Goal: Task Accomplishment & Management: Manage account settings

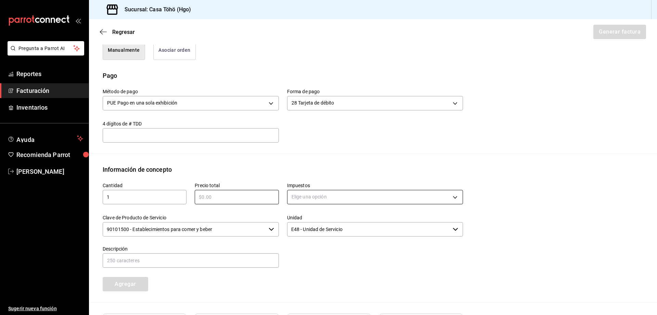
scroll to position [184, 0]
click at [242, 197] on input "text" at bounding box center [237, 197] width 84 height 8
type input "$180"
click at [328, 195] on body "Pregunta a Parrot AI Reportes Facturación Inventarios Ayuda Recomienda Parrot […" at bounding box center [328, 157] width 657 height 315
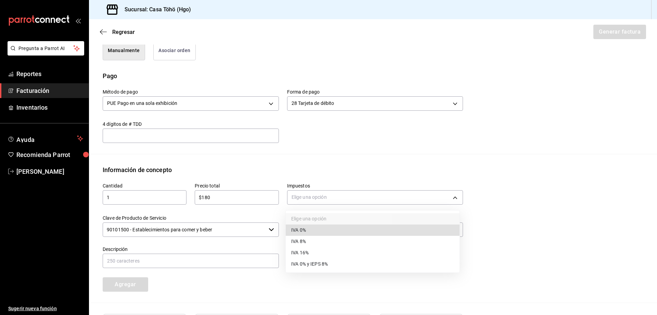
click at [310, 254] on li "IVA 16%" at bounding box center [373, 252] width 174 height 11
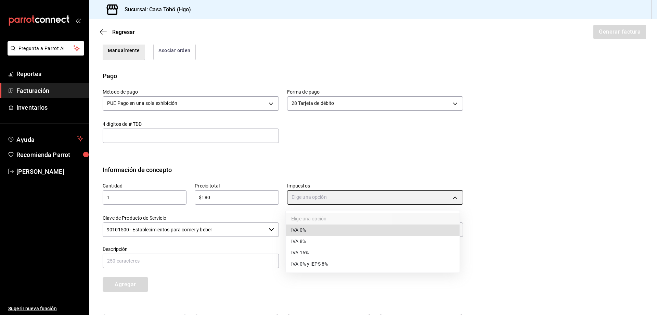
type input "IVA_16"
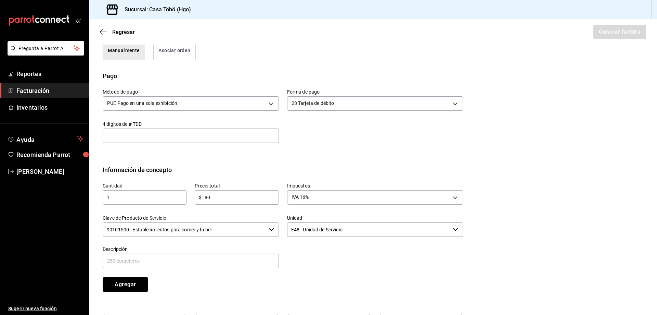
click at [314, 266] on div at bounding box center [371, 253] width 185 height 31
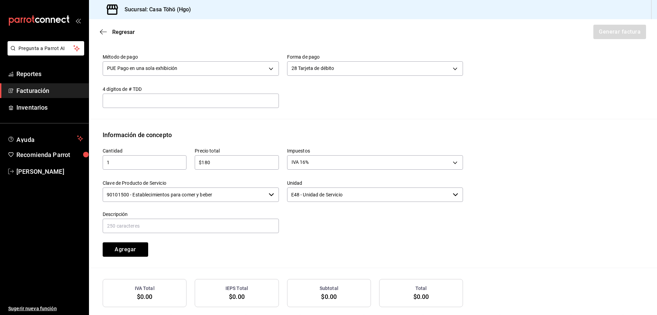
scroll to position [252, 0]
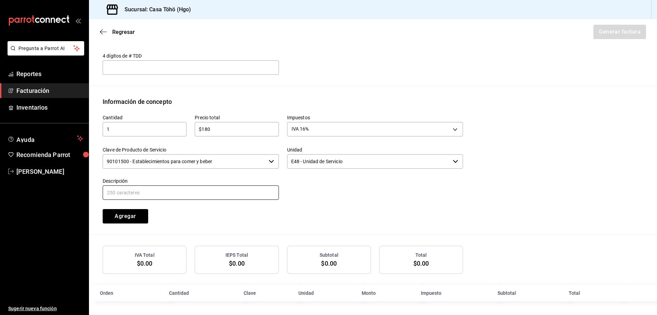
click at [210, 189] on input "text" at bounding box center [191, 192] width 176 height 14
click at [177, 189] on input "VENTA PUBLICO EN GENERAL 5 [PERSON_NAME] TARJETA CREDITO" at bounding box center [191, 192] width 176 height 14
drag, startPoint x: 235, startPoint y: 196, endPoint x: 206, endPoint y: 196, distance: 29.1
click at [206, 196] on input "VENTA PUBLICO EN GENERAL 12 [PERSON_NAME] TARJETA CREDITO" at bounding box center [191, 192] width 176 height 14
type input "VENTA PUBLICO EN GENERAL 12 [PERSON_NAME]"
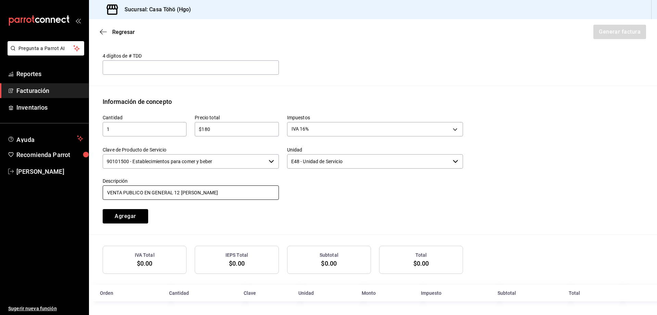
drag, startPoint x: 230, startPoint y: 197, endPoint x: 117, endPoint y: 191, distance: 113.5
click at [113, 193] on div "Descripción VENTA PUBLICO EN GENERAL 12 [PERSON_NAME]" at bounding box center [191, 189] width 176 height 23
drag, startPoint x: 213, startPoint y: 192, endPoint x: 64, endPoint y: 204, distance: 149.1
click at [64, 204] on div "Pregunta a Parrot AI Reportes Facturación Inventarios Ayuda Recomienda Parrot […" at bounding box center [328, 157] width 657 height 315
click at [175, 189] on input "VENTA PUBLICO EN GENERAL 5 [PERSON_NAME] TARJETA CREDITO" at bounding box center [191, 192] width 176 height 14
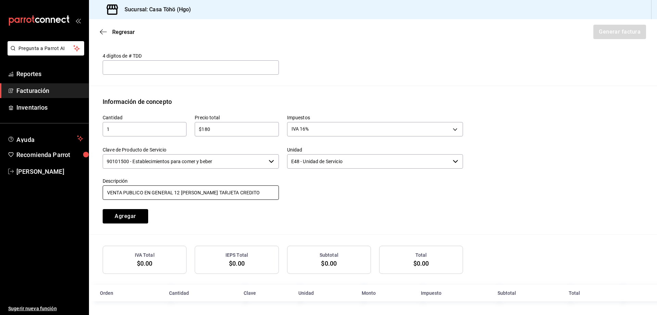
click at [263, 191] on input "VENTA PUBLICO EN GENERAL 12 [PERSON_NAME] TARJETA CREDITO" at bounding box center [191, 192] width 176 height 14
type input "VENTA PUBLICO EN GENERAL 12 [PERSON_NAME] [PERSON_NAME]"
click at [327, 214] on div "Cantidad 1 ​ Precio total $180 ​ Impuestos IVA 16% IVA_16 Clave de Producto de …" at bounding box center [279, 164] width 369 height 117
click at [312, 190] on div at bounding box center [371, 185] width 185 height 31
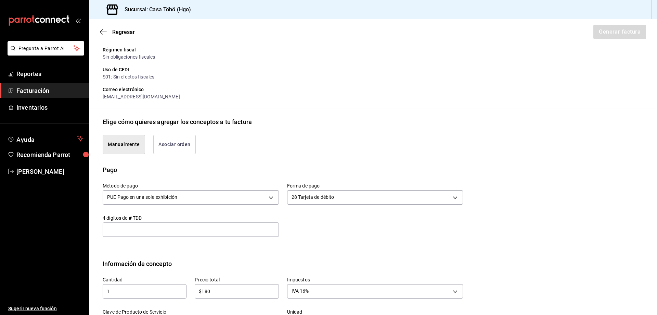
scroll to position [81, 0]
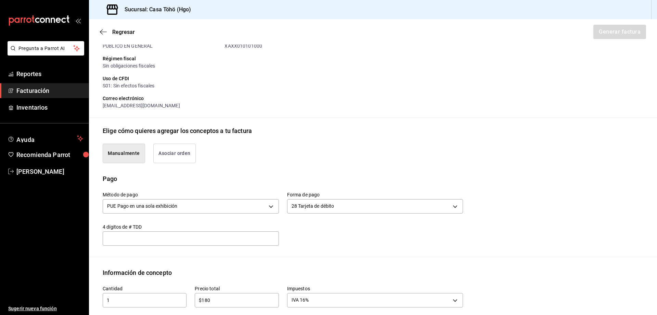
click at [186, 146] on button "Asociar orden" at bounding box center [174, 153] width 42 height 20
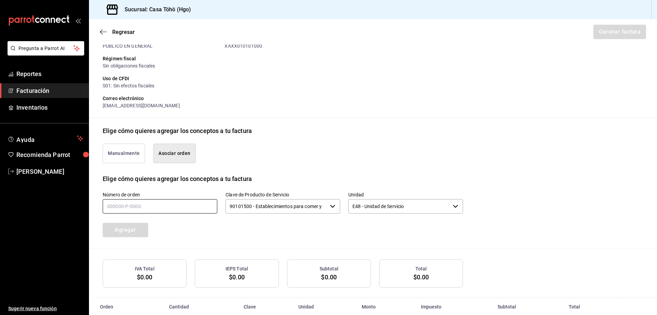
click at [141, 208] on input "text" at bounding box center [160, 206] width 115 height 14
type input "120825-P-0053"
click at [147, 228] on button "Agregar" at bounding box center [126, 230] width 46 height 14
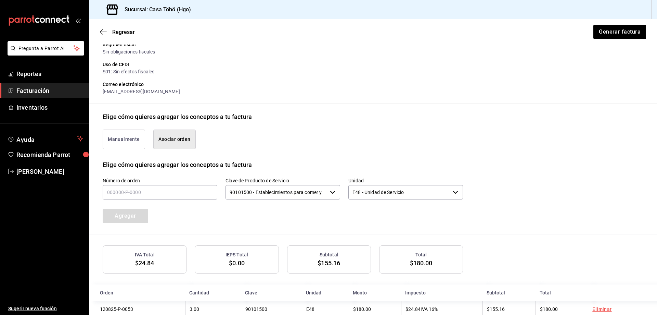
scroll to position [112, 0]
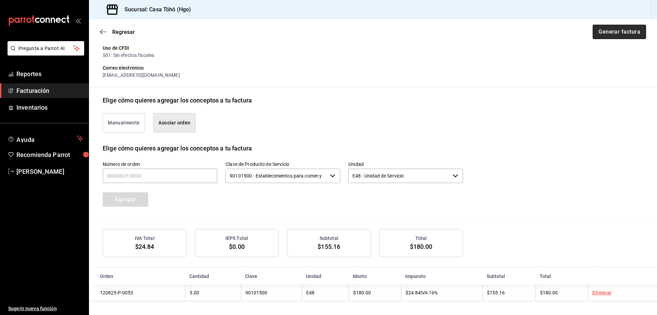
click at [602, 34] on button "Generar factura" at bounding box center [619, 32] width 53 height 14
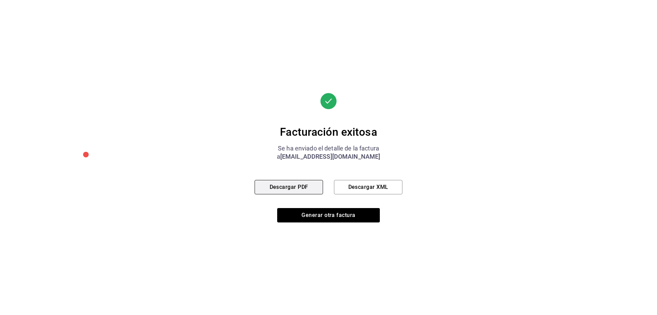
click at [306, 184] on button "Descargar PDF" at bounding box center [289, 187] width 68 height 14
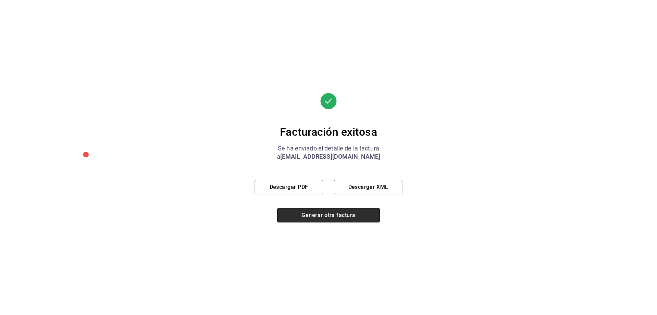
click at [336, 216] on button "Generar otra factura" at bounding box center [328, 215] width 103 height 14
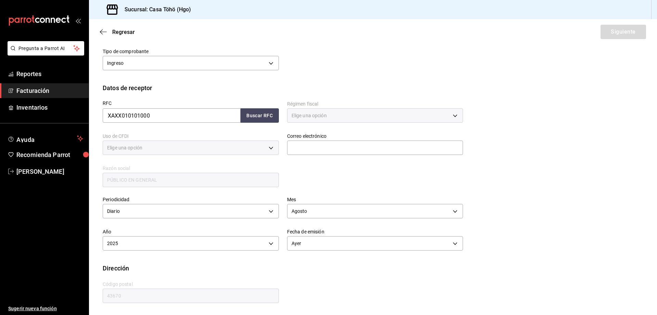
type input "616"
type input "S01"
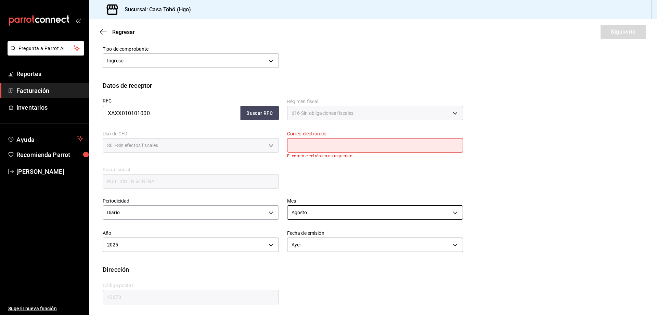
scroll to position [84, 0]
click at [250, 111] on button "Buscar RFC" at bounding box center [260, 111] width 38 height 14
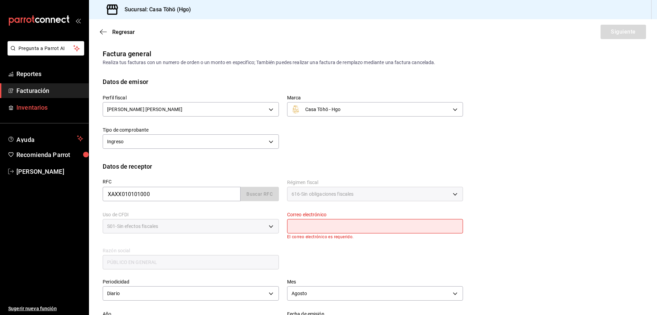
scroll to position [0, 0]
click at [59, 90] on span "Facturación" at bounding box center [49, 90] width 67 height 9
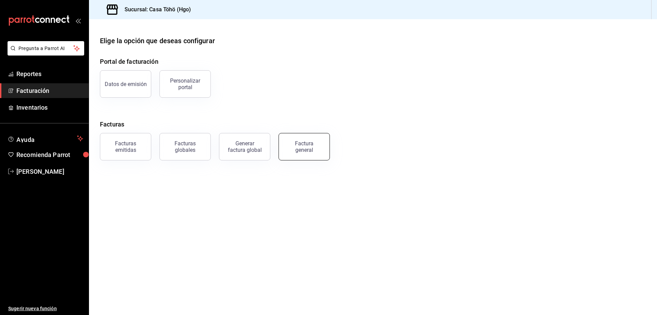
click at [303, 145] on div "Factura general" at bounding box center [304, 146] width 34 height 13
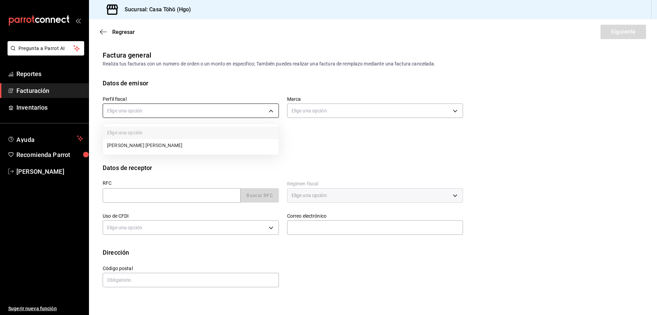
click at [124, 115] on body "Pregunta a Parrot AI Reportes Facturación Inventarios Ayuda Recomienda Parrot […" at bounding box center [328, 157] width 657 height 315
click at [139, 144] on li "[PERSON_NAME] [PERSON_NAME]" at bounding box center [191, 145] width 176 height 13
type input "3714fea9-f59b-4145-9474-cc315d4ea63f"
type input "3863094e-80de-4485-9a79-27000a153f73"
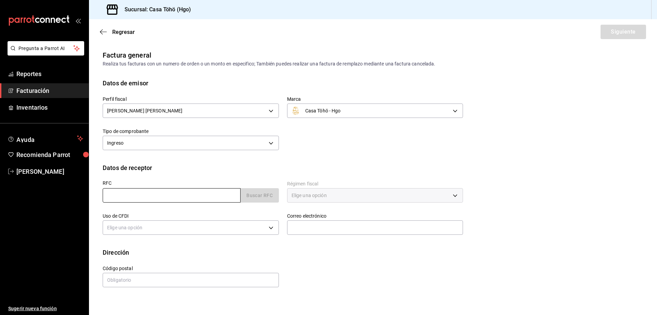
click at [164, 194] on input "text" at bounding box center [172, 195] width 138 height 14
type input "XAXX010101000"
type input "43670"
type input "616"
type input "S01"
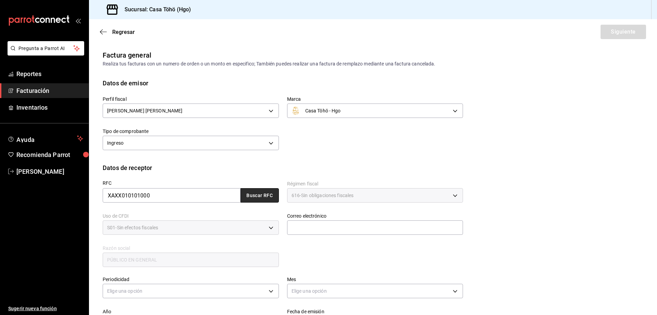
click at [251, 193] on button "Buscar RFC" at bounding box center [260, 195] width 38 height 14
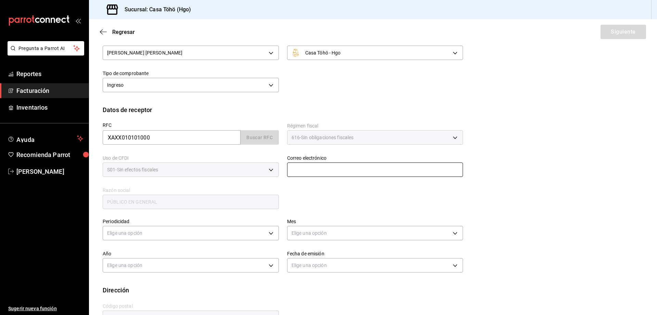
scroll to position [80, 0]
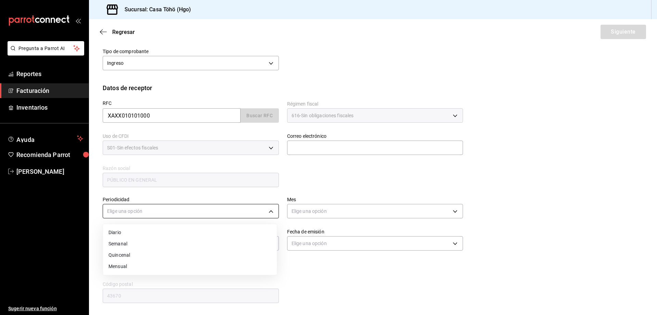
click at [167, 213] on body "Pregunta a Parrot AI Reportes Facturación Inventarios Ayuda Recomienda Parrot […" at bounding box center [328, 157] width 657 height 315
click at [154, 236] on li "Diario" at bounding box center [190, 232] width 174 height 11
type input "DAILY"
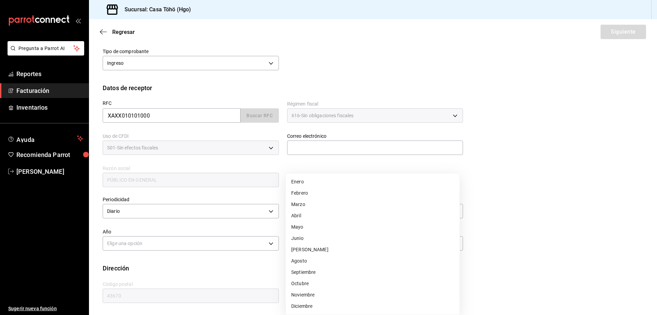
click at [351, 204] on body "Pregunta a Parrot AI Reportes Facturación Inventarios Ayuda Recomienda Parrot […" at bounding box center [328, 157] width 657 height 315
click at [314, 263] on li "Agosto" at bounding box center [373, 260] width 174 height 11
type input "8"
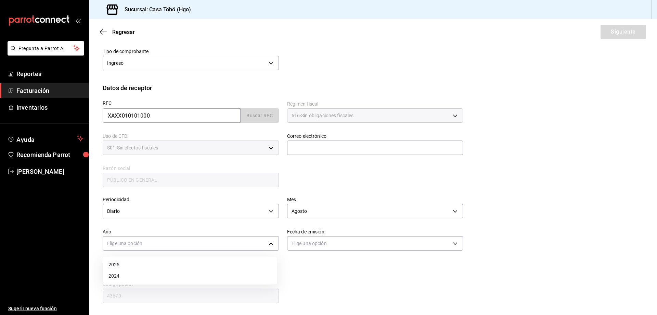
click at [232, 244] on body "Pregunta a Parrot AI Reportes Facturación Inventarios Ayuda Recomienda Parrot […" at bounding box center [328, 157] width 657 height 315
click at [182, 265] on li "2025" at bounding box center [190, 264] width 174 height 11
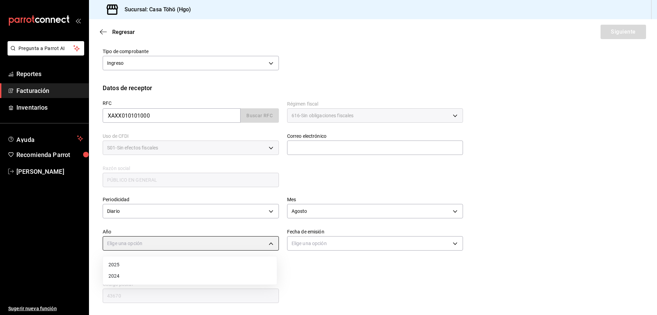
type input "2025"
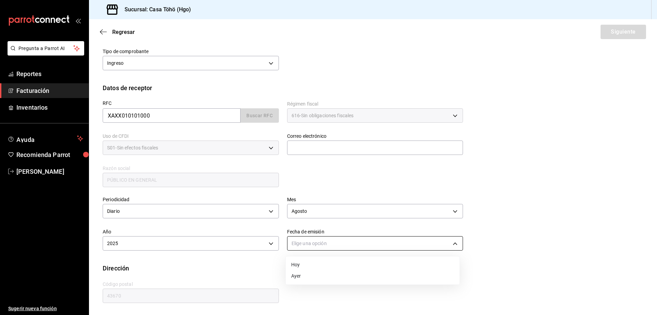
click at [301, 247] on body "Pregunta a Parrot AI Reportes Facturación Inventarios Ayuda Recomienda Parrot […" at bounding box center [328, 157] width 657 height 315
click at [304, 274] on li "Ayer" at bounding box center [373, 275] width 174 height 11
type input "[DATE]"
click at [528, 170] on div "RFC XAXX010101000 Buscar RFC Régimen fiscal 616 - Sin obligaciones fiscales 616…" at bounding box center [373, 145] width 541 height 106
click at [601, 43] on div "Regresar Siguiente" at bounding box center [373, 31] width 568 height 25
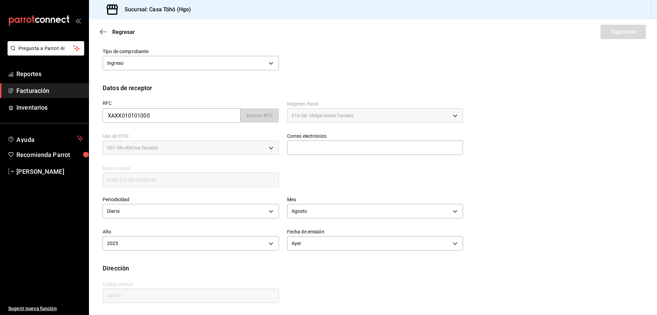
click at [502, 131] on div "RFC XAXX010101000 Buscar RFC Régimen fiscal 616 - Sin obligaciones fiscales 616…" at bounding box center [373, 145] width 541 height 106
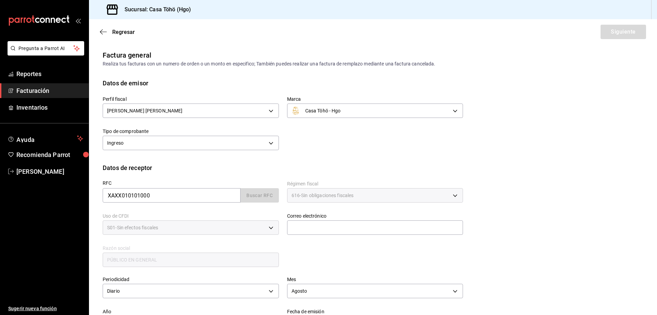
click at [53, 91] on span "Facturación" at bounding box center [49, 90] width 67 height 9
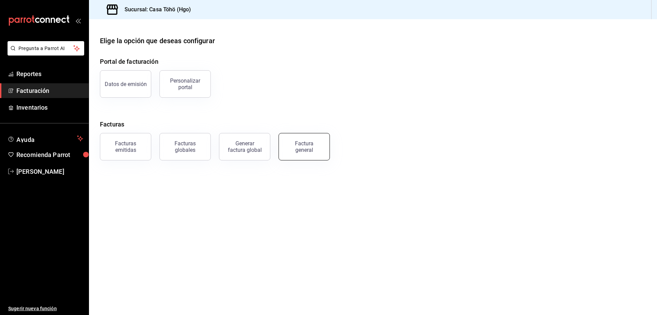
click at [313, 148] on div "Factura general" at bounding box center [304, 146] width 34 height 13
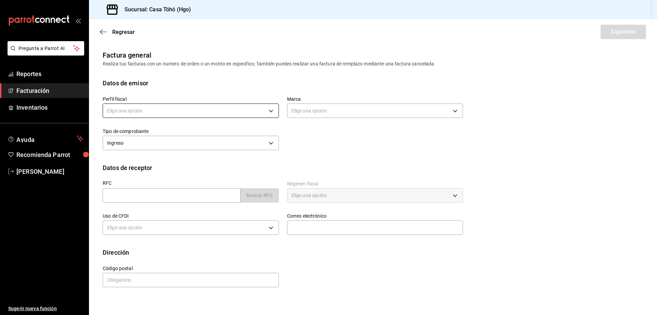
click at [170, 108] on body "Pregunta a Parrot AI Reportes Facturación Inventarios Ayuda Recomienda Parrot […" at bounding box center [328, 157] width 657 height 315
click at [165, 151] on li "[PERSON_NAME] [PERSON_NAME]" at bounding box center [191, 145] width 176 height 13
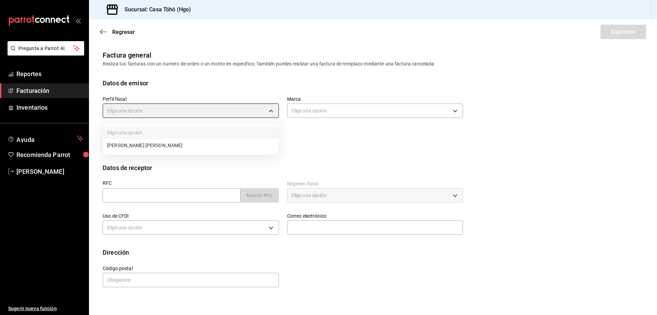
type input "3714fea9-f59b-4145-9474-cc315d4ea63f"
type input "3863094e-80de-4485-9a79-27000a153f73"
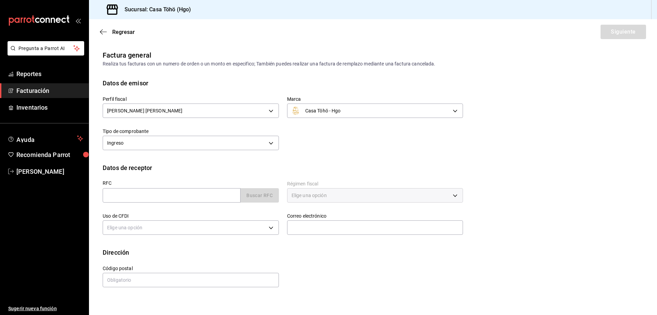
click at [300, 154] on div "Perfil fiscal [PERSON_NAME] [PERSON_NAME] 3714fea9-f59b-4145-9474-cc315d4ea63f …" at bounding box center [373, 125] width 541 height 75
drag, startPoint x: 227, startPoint y: 203, endPoint x: 226, endPoint y: 198, distance: 5.4
click at [227, 202] on div "RFC Buscar RFC" at bounding box center [187, 188] width 185 height 32
click at [226, 198] on input "text" at bounding box center [172, 195] width 138 height 14
type input "XAXX010101000"
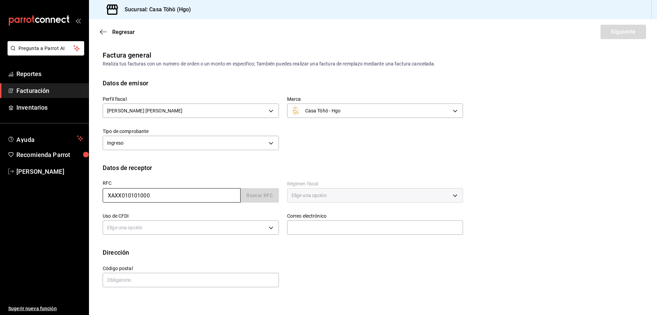
type input "43670"
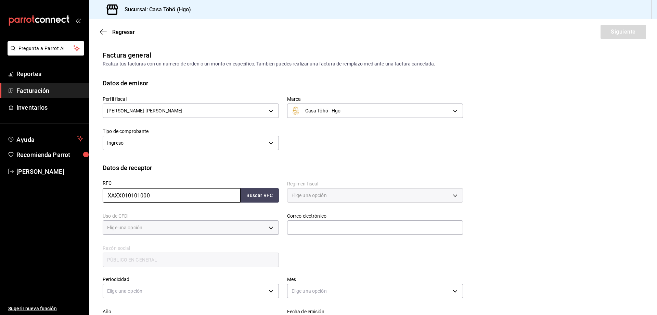
type input "616"
type input "S01"
click at [250, 196] on button "Buscar RFC" at bounding box center [260, 195] width 38 height 14
type input "[EMAIL_ADDRESS][DOMAIN_NAME]"
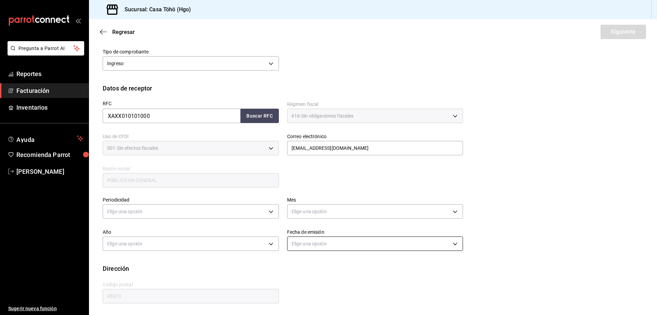
scroll to position [80, 0]
click at [226, 217] on body "Pregunta a Parrot AI Reportes Facturación Inventarios Ayuda Recomienda Parrot […" at bounding box center [328, 157] width 657 height 315
click at [139, 235] on li "Diario" at bounding box center [190, 232] width 174 height 11
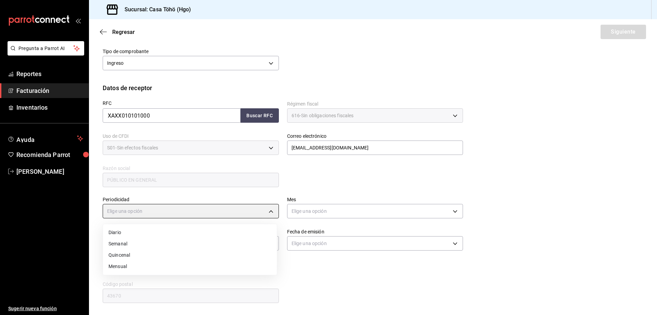
type input "DAILY"
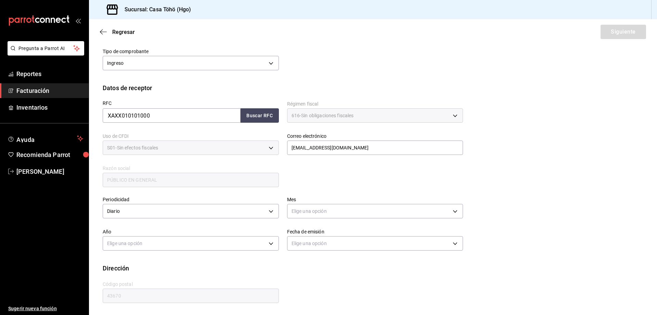
click at [150, 238] on body "Pregunta a Parrot AI Reportes Facturación Inventarios Ayuda Recomienda Parrot […" at bounding box center [328, 157] width 657 height 315
click at [141, 261] on li "2025" at bounding box center [190, 264] width 174 height 11
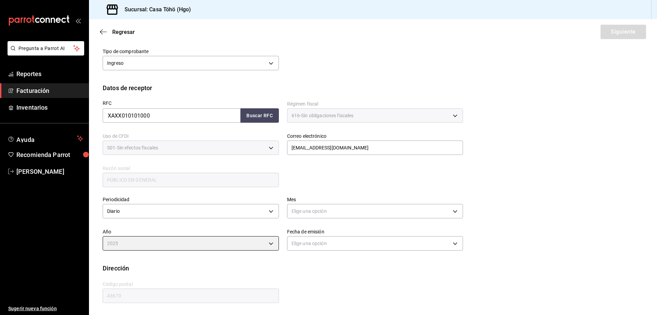
type input "2025"
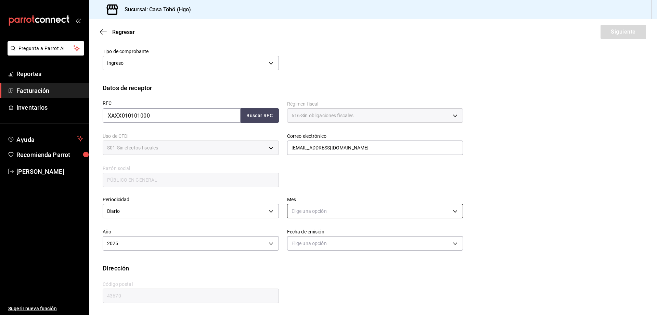
click at [300, 209] on body "Pregunta a Parrot AI Reportes Facturación Inventarios Ayuda Recomienda Parrot […" at bounding box center [328, 157] width 657 height 315
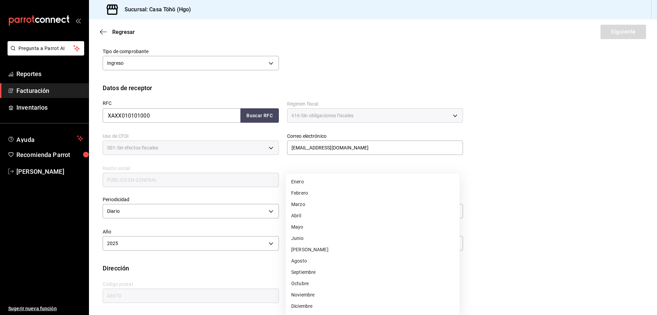
click at [312, 260] on li "Agosto" at bounding box center [373, 260] width 174 height 11
type input "8"
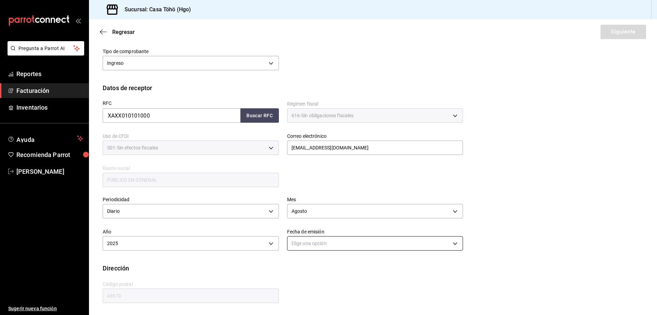
click at [322, 247] on body "Pregunta a Parrot AI Reportes Facturación Inventarios Ayuda Recomienda Parrot […" at bounding box center [328, 157] width 657 height 315
click at [305, 274] on li "Ayer" at bounding box center [373, 275] width 174 height 11
type input "[DATE]"
click at [629, 35] on button "Siguiente" at bounding box center [624, 32] width 46 height 14
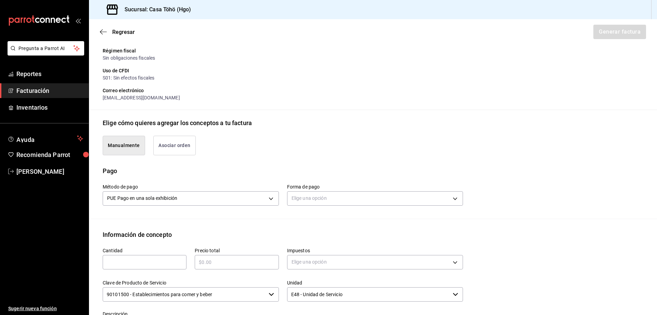
scroll to position [148, 0]
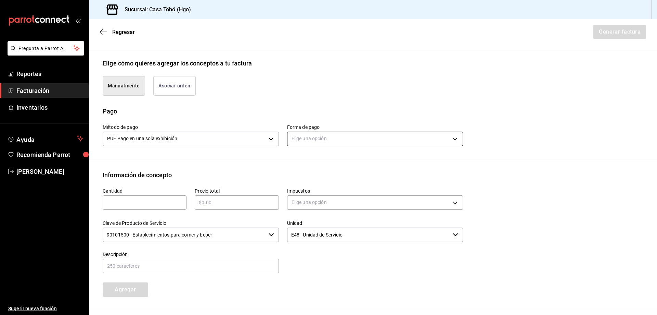
click at [328, 138] on body "Pregunta a Parrot AI Reportes Facturación Inventarios Ayuda Recomienda Parrot […" at bounding box center [328, 157] width 657 height 315
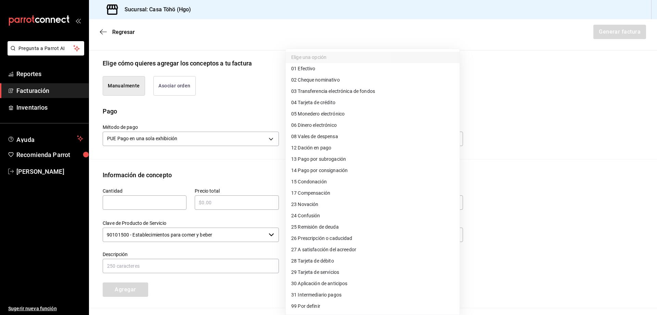
click at [317, 72] on li "01 Efectivo" at bounding box center [373, 68] width 174 height 11
type input "01"
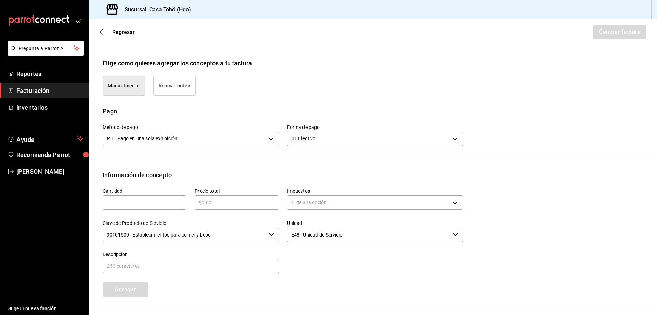
click at [160, 206] on input "text" at bounding box center [145, 202] width 84 height 8
type input "1"
click at [204, 201] on input "text" at bounding box center [237, 202] width 84 height 8
type input "$18"
click at [298, 174] on div "Información de concepto" at bounding box center [373, 174] width 541 height 9
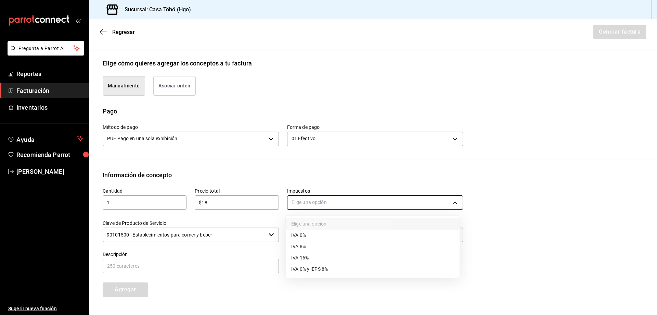
click at [306, 208] on body "Pregunta a Parrot AI Reportes Facturación Inventarios Ayuda Recomienda Parrot […" at bounding box center [328, 157] width 657 height 315
click at [318, 260] on li "IVA 16%" at bounding box center [373, 257] width 174 height 11
type input "IVA_16"
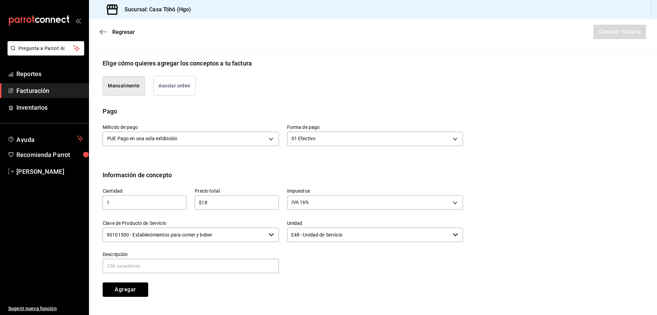
click at [310, 260] on div at bounding box center [371, 258] width 185 height 31
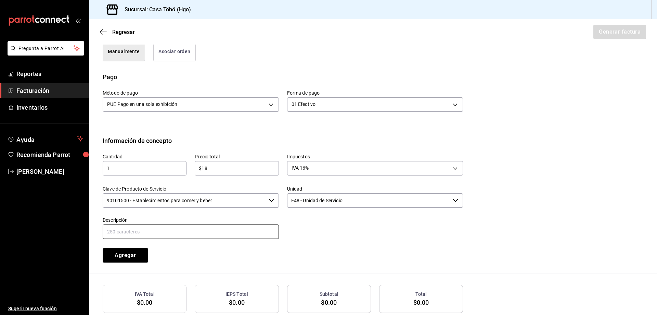
drag, startPoint x: 178, startPoint y: 235, endPoint x: 179, endPoint y: 239, distance: 4.5
click at [178, 235] on input "text" at bounding box center [191, 231] width 176 height 14
click at [177, 228] on input "VENTA PUBLICO EN GENERAL 5 [PERSON_NAME] TARJETA CREDITO" at bounding box center [191, 231] width 176 height 14
drag, startPoint x: 251, startPoint y: 231, endPoint x: 209, endPoint y: 231, distance: 42.5
click at [209, 231] on input "VENTA PUBLICO EN GENERAL 12 [PERSON_NAME] TARJETA CREDITO" at bounding box center [191, 231] width 176 height 14
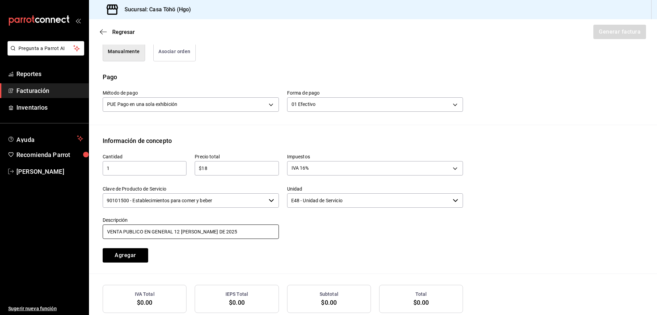
type input "VENTA PUBLICO EN GENERAL 12 [PERSON_NAME] DE 2025"
click at [361, 236] on div at bounding box center [371, 224] width 185 height 31
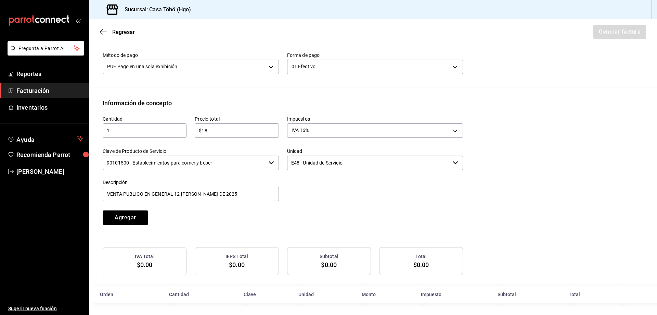
scroll to position [222, 0]
click at [124, 219] on button "Agregar" at bounding box center [126, 216] width 46 height 14
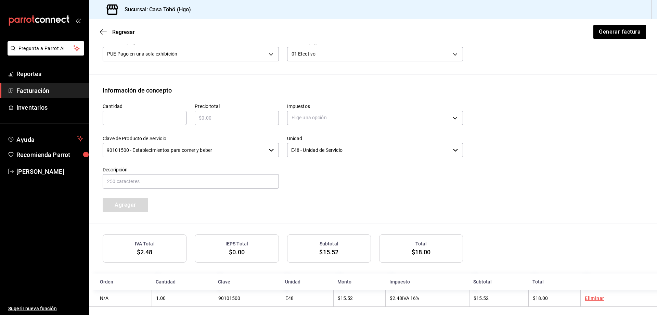
scroll to position [239, 0]
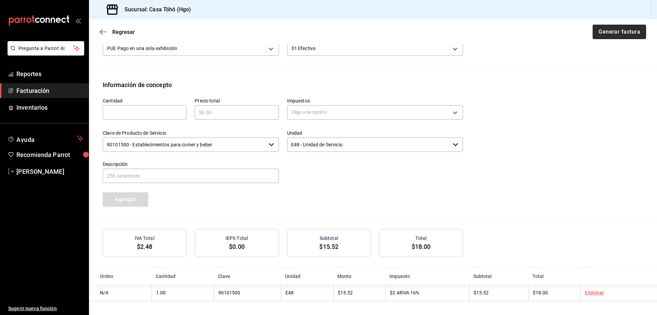
click at [595, 36] on button "Generar factura" at bounding box center [619, 32] width 53 height 14
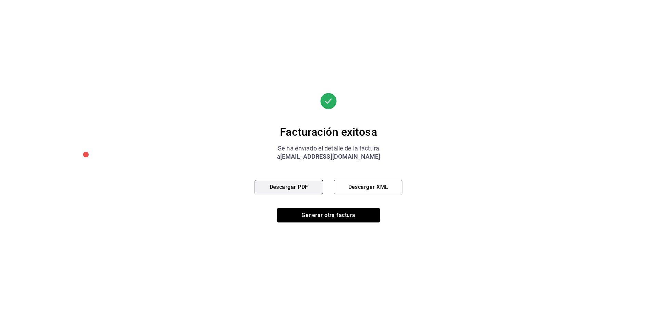
click at [305, 191] on button "Descargar PDF" at bounding box center [289, 187] width 68 height 14
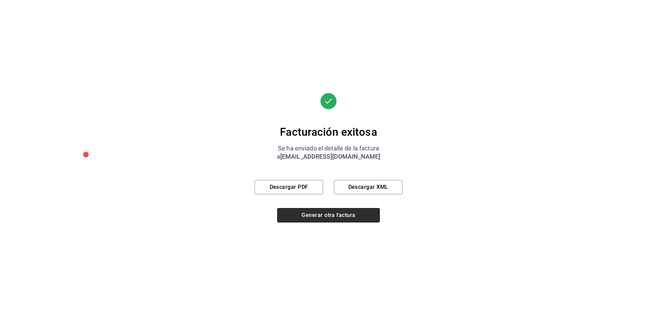
click at [313, 215] on button "Generar otra factura" at bounding box center [328, 215] width 103 height 14
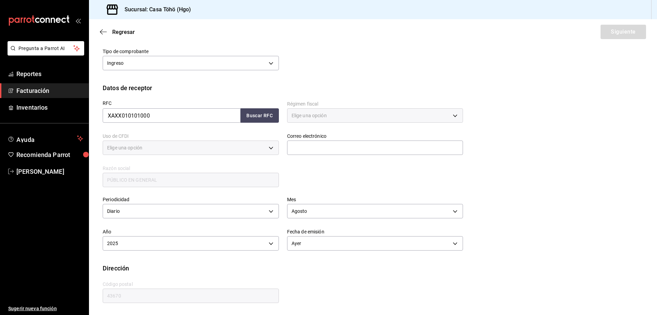
type input "616"
type input "S01"
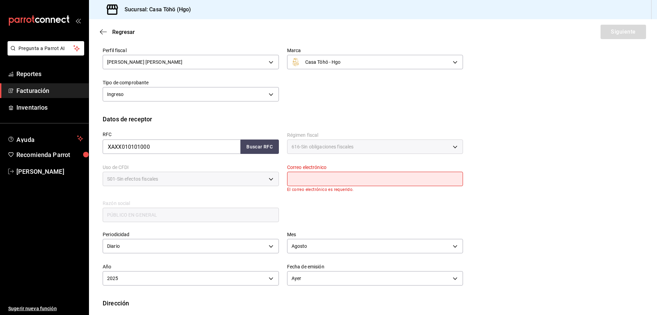
click at [42, 90] on span "Facturación" at bounding box center [49, 90] width 67 height 9
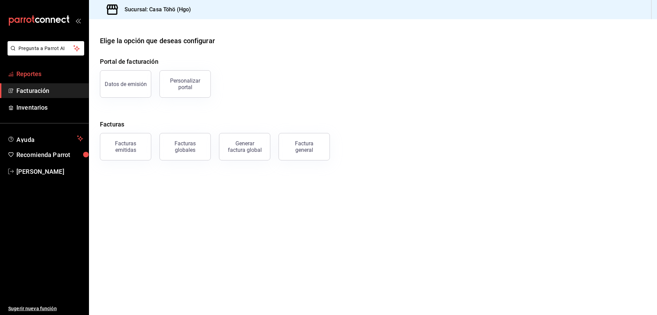
click at [37, 75] on span "Reportes" at bounding box center [49, 73] width 67 height 9
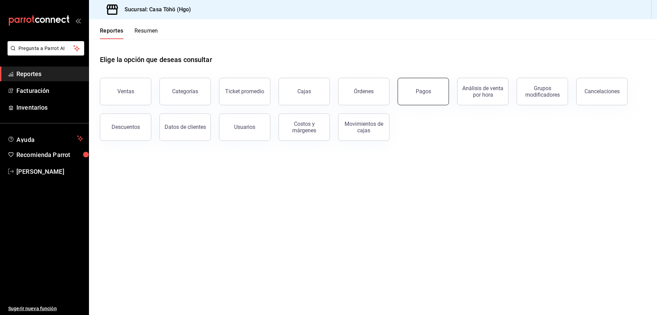
click at [410, 90] on button "Pagos" at bounding box center [423, 91] width 51 height 27
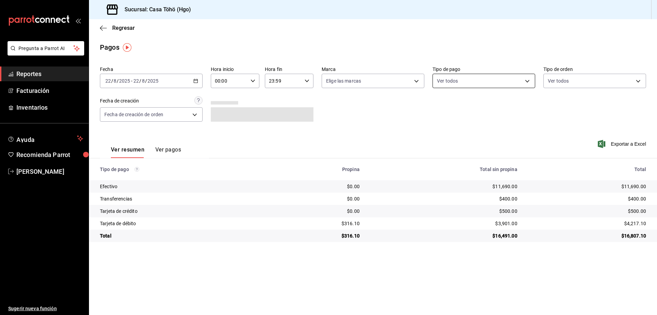
click at [475, 75] on body "Pregunta a Parrot AI Reportes Facturación Inventarios Ayuda Recomienda Parrot […" at bounding box center [328, 157] width 657 height 315
click at [481, 160] on span "Tarjeta de crédito" at bounding box center [492, 161] width 81 height 7
type input "992af095-5d3f-4100-8070-652a234c504f"
checkbox input "true"
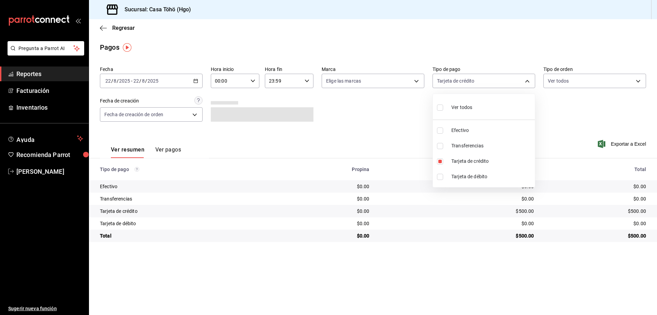
click at [172, 153] on div at bounding box center [328, 157] width 657 height 315
click at [173, 152] on button "Ver pagos" at bounding box center [168, 152] width 26 height 12
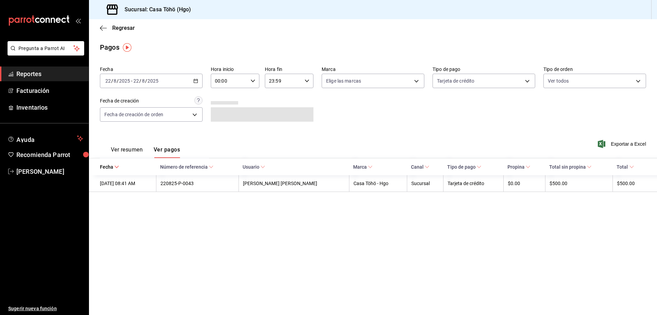
click at [198, 80] on \(Stroke\) "button" at bounding box center [196, 80] width 4 height 0
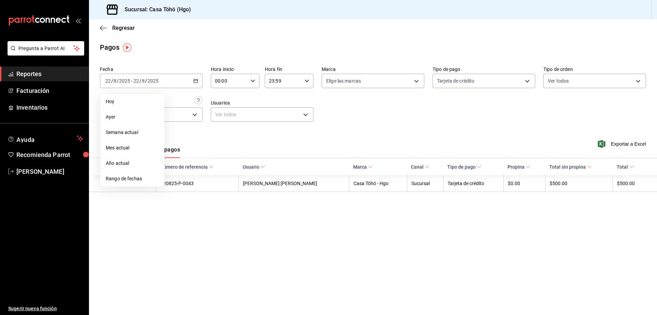
click at [135, 135] on span "Semana actual" at bounding box center [132, 132] width 53 height 7
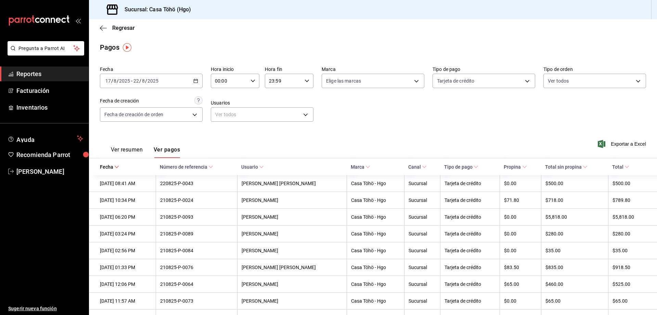
click at [198, 82] on div "[DATE] [DATE] - [DATE] [DATE]" at bounding box center [151, 81] width 103 height 14
click at [128, 148] on span "Mes actual" at bounding box center [132, 147] width 53 height 7
click at [478, 80] on body "Pregunta a Parrot AI Reportes Facturación Inventarios Ayuda Recomienda Parrot […" at bounding box center [328, 157] width 657 height 315
click at [471, 160] on span "Tarjeta de crédito" at bounding box center [489, 161] width 80 height 7
checkbox input "false"
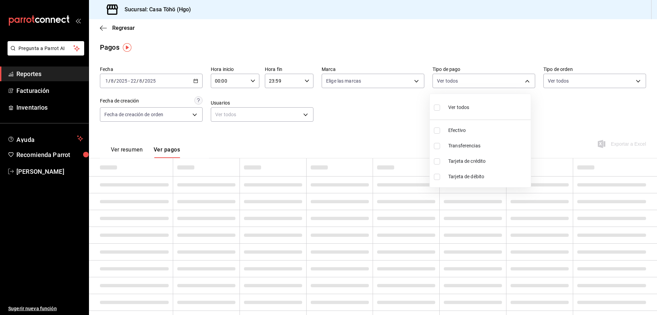
click at [473, 159] on span "Tarjeta de crédito" at bounding box center [489, 161] width 80 height 7
type input "992af095-5d3f-4100-8070-652a234c504f"
checkbox input "true"
click at [410, 132] on div at bounding box center [328, 157] width 657 height 315
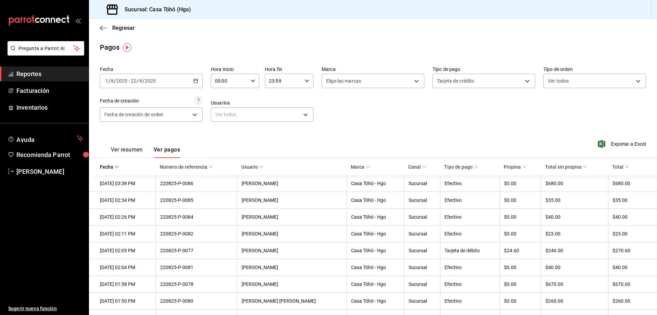
click at [196, 81] on icon "button" at bounding box center [195, 80] width 5 height 5
click at [290, 133] on div "Ver resumen Ver pagos Exportar a Excel" at bounding box center [373, 148] width 568 height 36
click at [44, 89] on span "Facturación" at bounding box center [49, 90] width 67 height 9
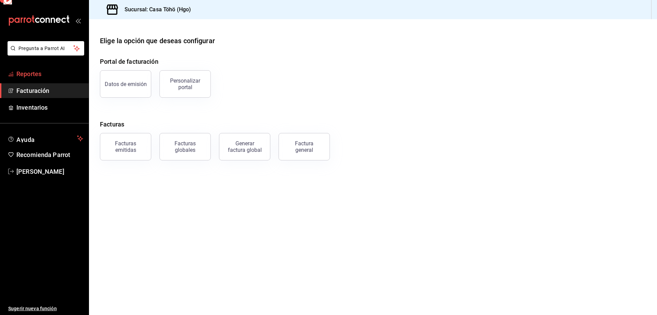
click at [50, 77] on span "Reportes" at bounding box center [49, 73] width 67 height 9
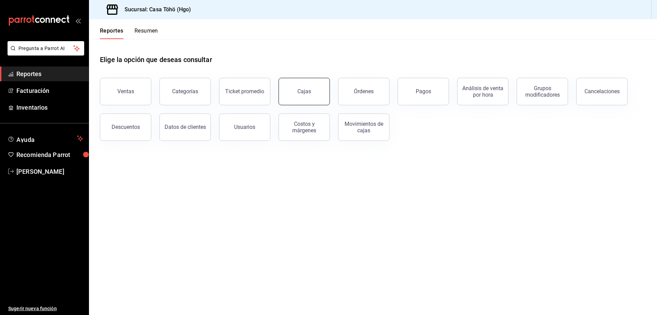
click at [316, 93] on button "Cajas" at bounding box center [304, 91] width 51 height 27
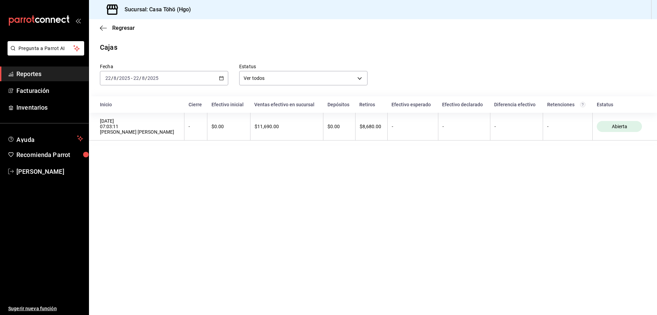
click at [34, 74] on span "Reportes" at bounding box center [49, 73] width 67 height 9
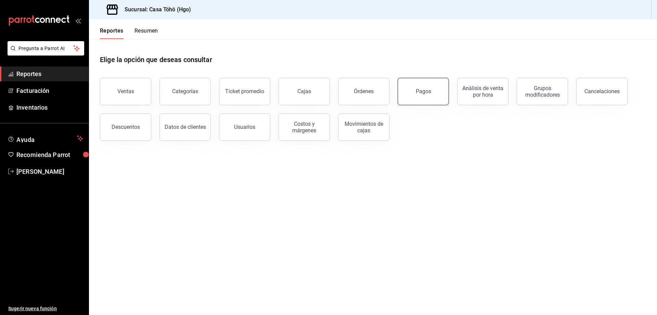
click at [422, 96] on button "Pagos" at bounding box center [423, 91] width 51 height 27
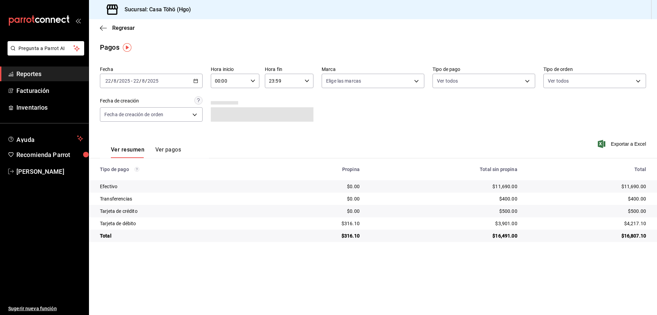
click at [157, 148] on button "Ver pagos" at bounding box center [168, 152] width 26 height 12
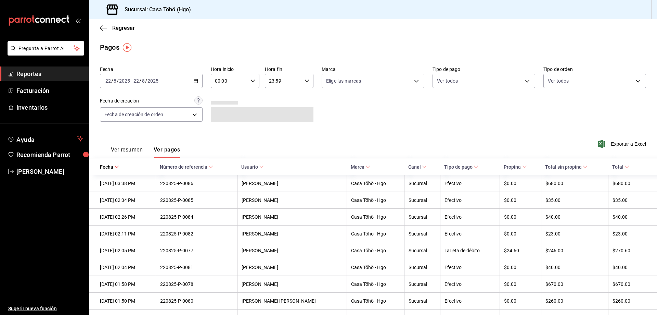
click at [195, 81] on icon "button" at bounding box center [195, 80] width 5 height 5
click at [126, 147] on span "Mes actual" at bounding box center [132, 147] width 53 height 7
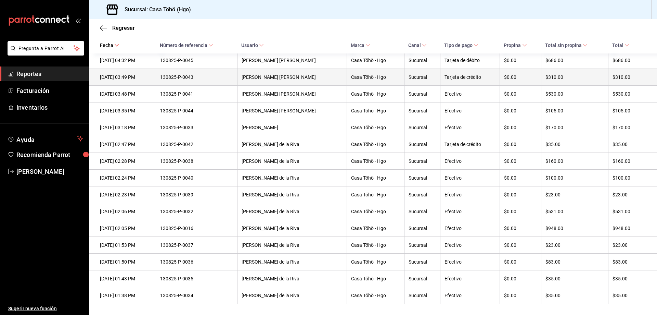
scroll to position [15452, 0]
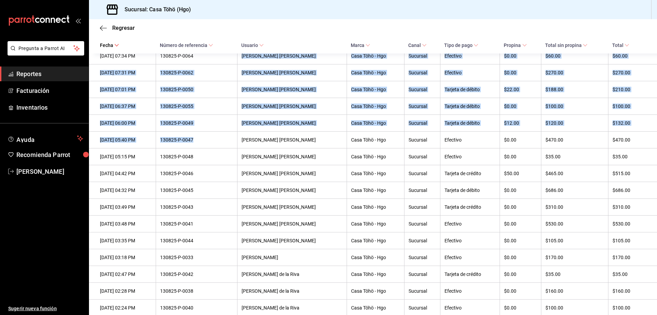
scroll to position [15041, 0]
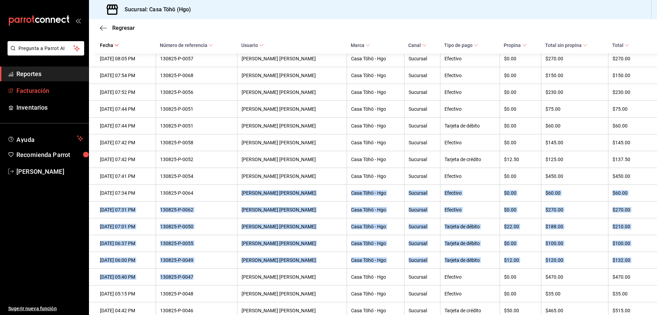
click at [28, 85] on link "Facturación" at bounding box center [44, 90] width 89 height 15
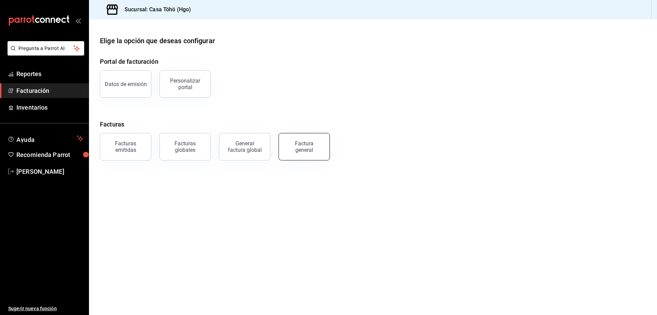
click at [317, 147] on div "Factura general" at bounding box center [304, 146] width 34 height 13
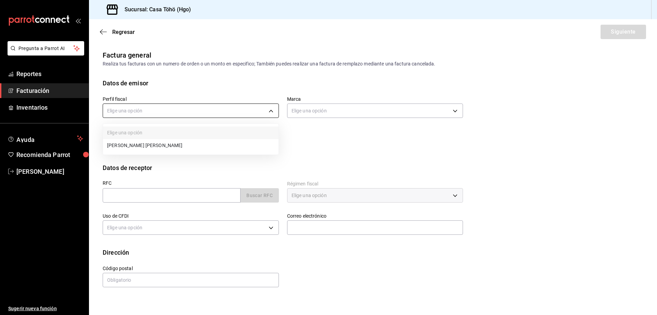
click at [175, 116] on body "Pregunta a Parrot AI Reportes Facturación Inventarios Ayuda Recomienda Parrot […" at bounding box center [328, 157] width 657 height 315
click at [167, 147] on li "[PERSON_NAME] [PERSON_NAME]" at bounding box center [191, 145] width 176 height 13
type input "3714fea9-f59b-4145-9474-cc315d4ea63f"
type input "3863094e-80de-4485-9a79-27000a153f73"
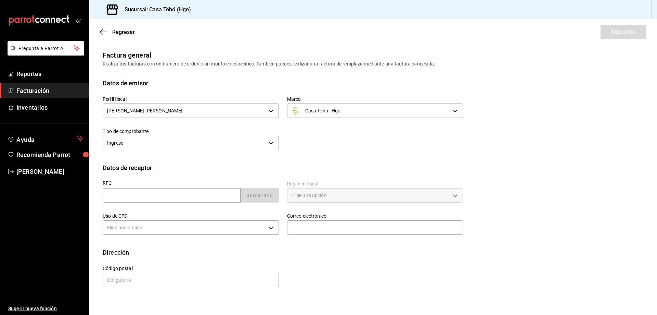
click at [333, 146] on div "Perfil fiscal [PERSON_NAME] [PERSON_NAME] 3714fea9-f59b-4145-9474-cc315d4ea63f …" at bounding box center [279, 120] width 369 height 64
click at [208, 205] on div "Uso de CFDI Elige una opción" at bounding box center [187, 220] width 185 height 32
drag, startPoint x: 205, startPoint y: 201, endPoint x: 202, endPoint y: 207, distance: 7.2
click at [205, 201] on input "text" at bounding box center [172, 195] width 138 height 14
type input "XAXX010101000"
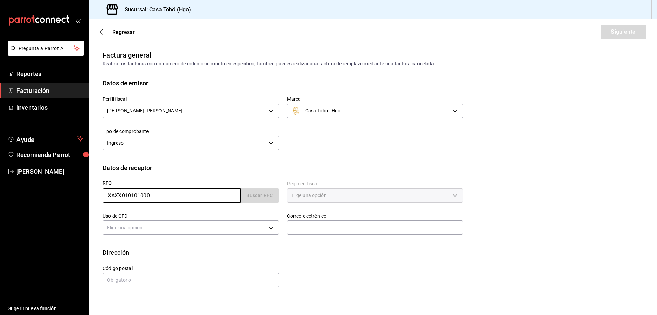
type input "43670"
type input "616"
type input "S01"
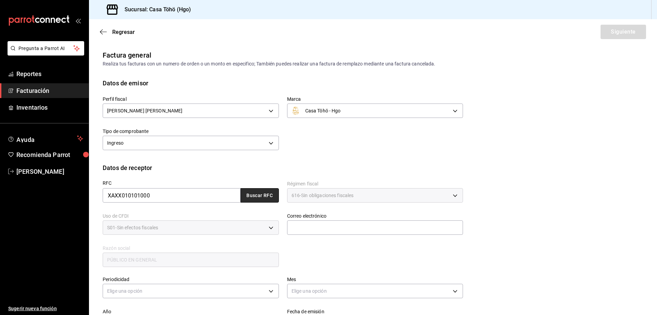
click at [269, 197] on button "Buscar RFC" at bounding box center [260, 195] width 38 height 14
type input "[EMAIL_ADDRESS][DOMAIN_NAME]"
click at [312, 246] on div "RFC XAXX010101000 Buscar RFC Régimen fiscal 616 - Sin obligaciones fiscales 616…" at bounding box center [279, 220] width 369 height 96
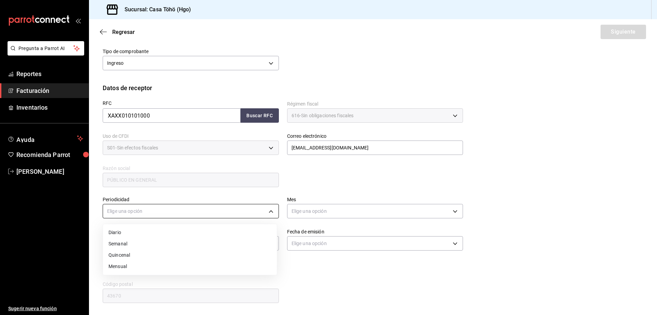
click at [198, 210] on body "Pregunta a Parrot AI Reportes Facturación Inventarios Ayuda Recomienda Parrot […" at bounding box center [328, 157] width 657 height 315
click at [158, 233] on li "Diario" at bounding box center [190, 232] width 174 height 11
type input "DAILY"
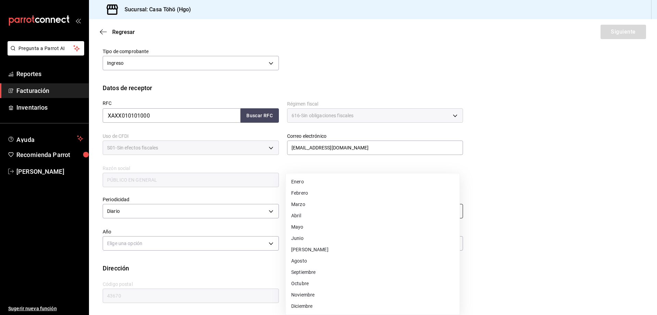
click at [348, 211] on body "Pregunta a Parrot AI Reportes Facturación Inventarios Ayuda Recomienda Parrot […" at bounding box center [328, 157] width 657 height 315
click at [319, 262] on li "Agosto" at bounding box center [373, 260] width 174 height 11
type input "8"
click at [263, 246] on body "Pregunta a Parrot AI Reportes Facturación Inventarios Ayuda Recomienda Parrot […" at bounding box center [328, 157] width 657 height 315
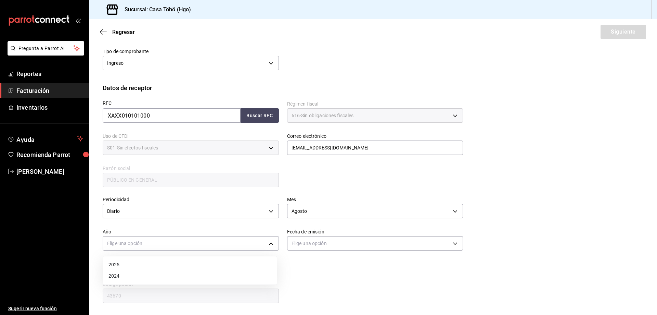
click at [143, 263] on li "2025" at bounding box center [190, 264] width 174 height 11
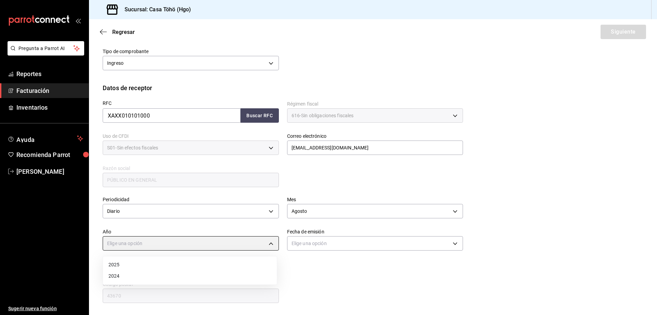
type input "2025"
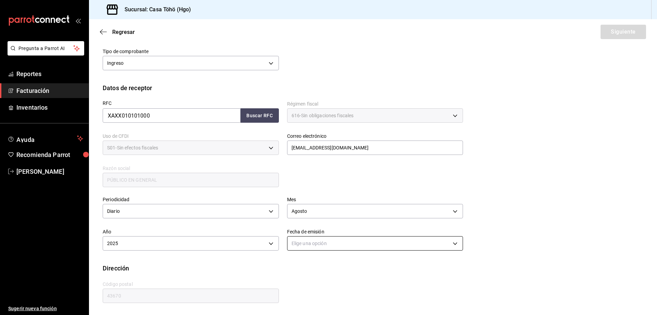
click at [342, 247] on body "Pregunta a Parrot AI Reportes Facturación Inventarios Ayuda Recomienda Parrot […" at bounding box center [328, 157] width 657 height 315
click at [296, 275] on li "Ayer" at bounding box center [373, 275] width 174 height 11
type input "[DATE]"
click at [353, 266] on div "Dirección" at bounding box center [373, 267] width 541 height 9
click at [618, 33] on button "Siguiente" at bounding box center [624, 32] width 46 height 14
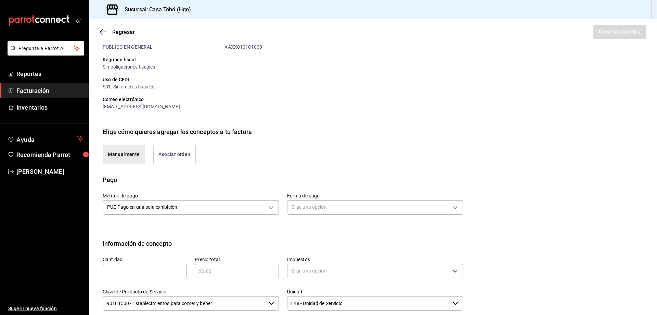
click at [178, 153] on button "Asociar orden" at bounding box center [174, 155] width 42 height 20
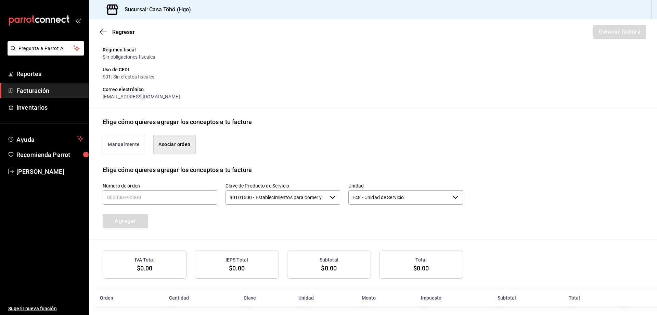
scroll to position [95, 0]
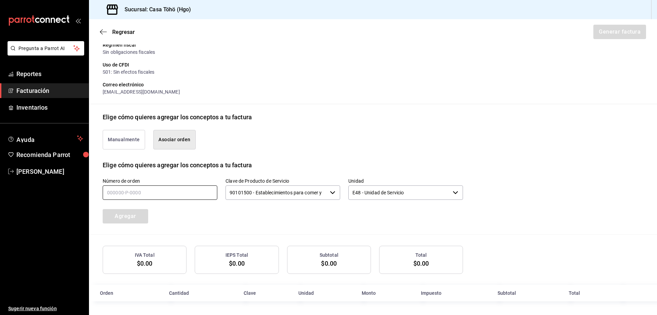
click at [141, 187] on input "text" at bounding box center [160, 192] width 115 height 14
type input "130825-P-0046"
click at [136, 216] on button "Agregar" at bounding box center [126, 216] width 46 height 14
click at [43, 93] on span "Facturación" at bounding box center [49, 90] width 67 height 9
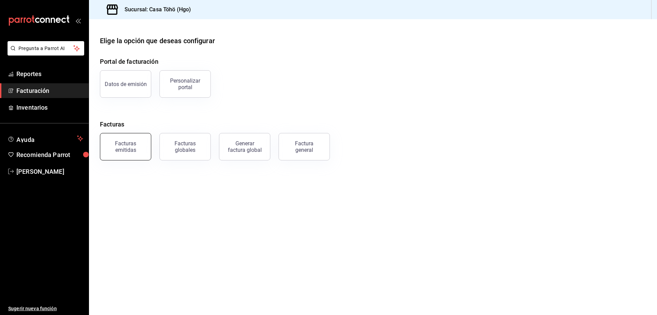
click at [129, 152] on div "Facturas emitidas" at bounding box center [125, 146] width 42 height 13
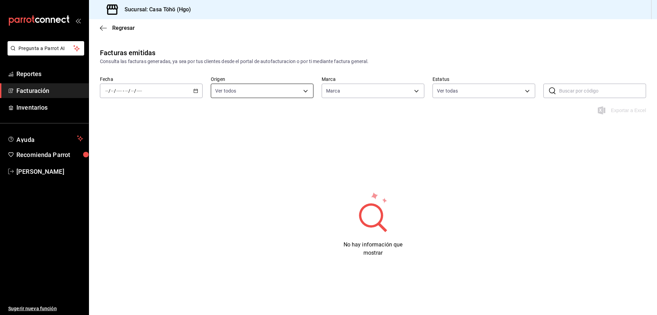
type input "3863094e-80de-4485-9a79-27000a153f73"
click at [196, 90] on \(Stroke\) "button" at bounding box center [196, 90] width 4 height 0
click at [127, 155] on span "Mes actual" at bounding box center [132, 157] width 53 height 7
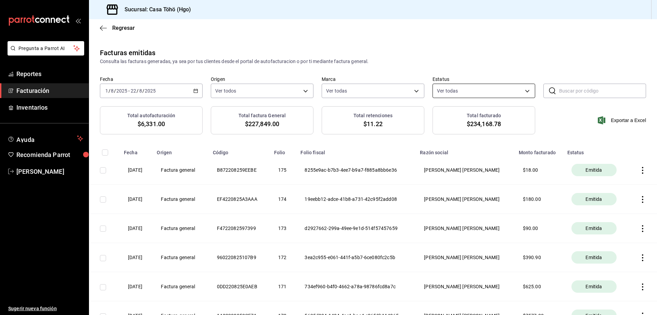
click at [459, 93] on body "Pregunta a Parrot AI Reportes Facturación Inventarios Ayuda Recomienda Parrot […" at bounding box center [328, 157] width 657 height 315
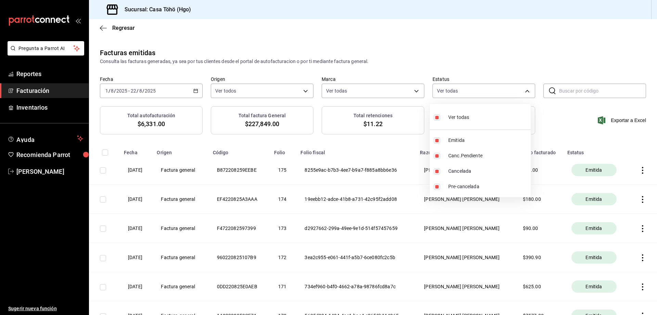
click at [485, 65] on div at bounding box center [328, 157] width 657 height 315
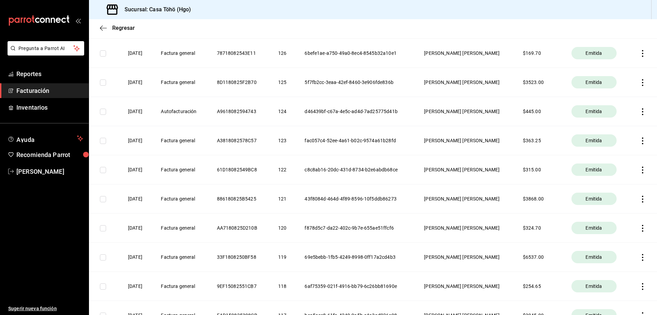
scroll to position [1509, 0]
